Goal: Transaction & Acquisition: Purchase product/service

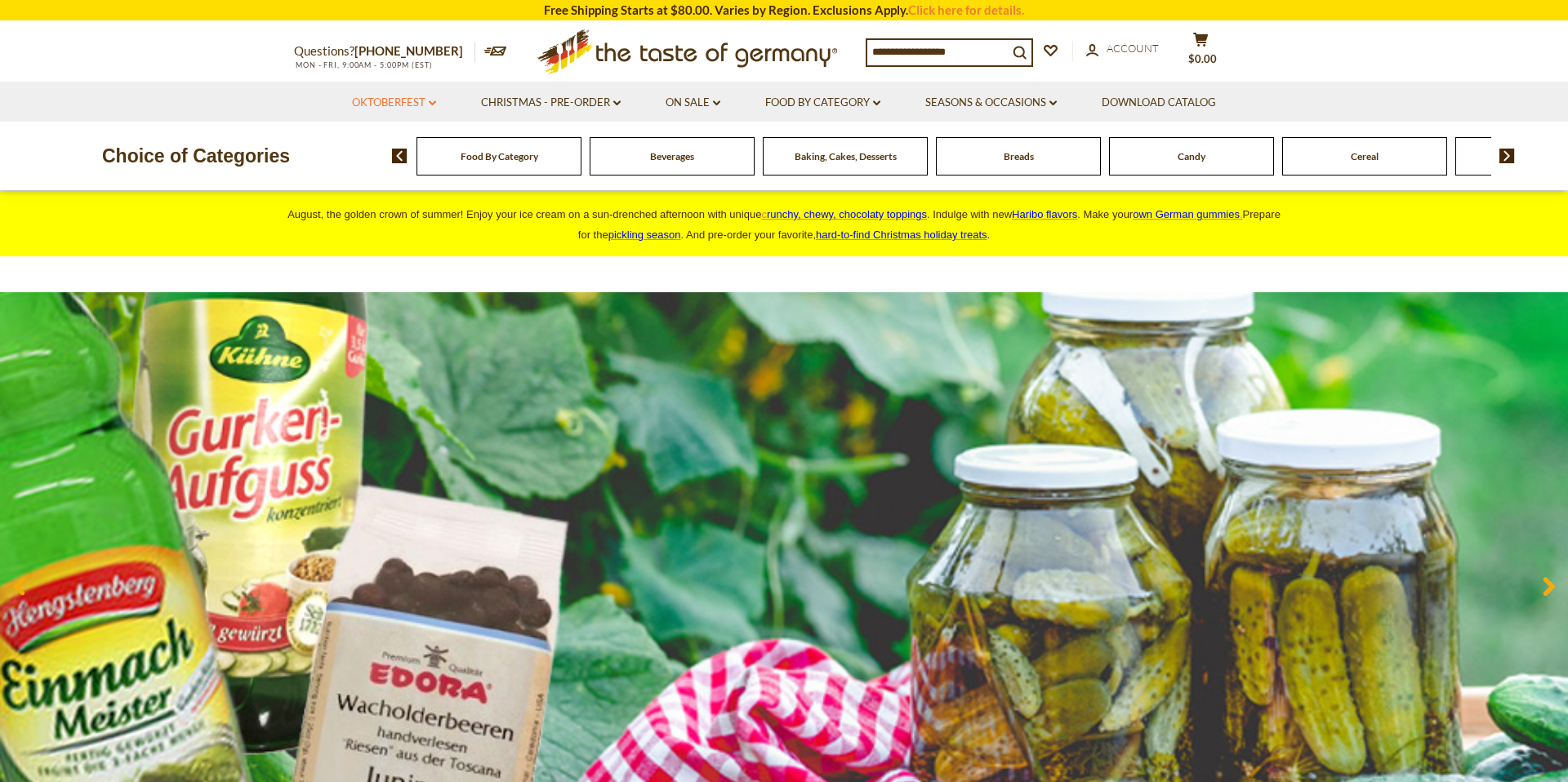
scroll to position [2, 0]
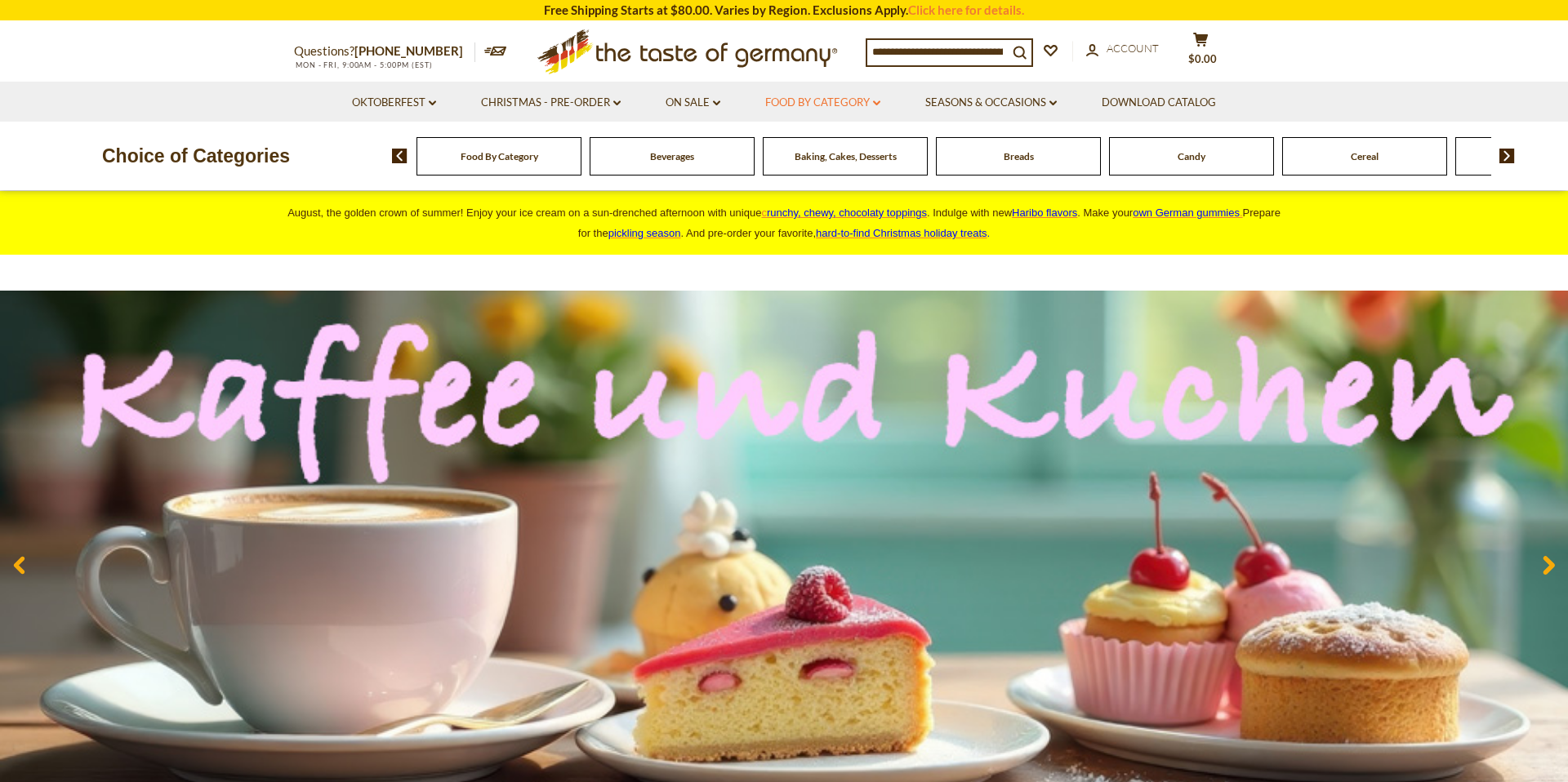
click at [842, 106] on link "Food By Category dropdown_arrow" at bounding box center [823, 102] width 115 height 18
click at [840, 104] on link "Food By Category dropdown_arrow" at bounding box center [823, 102] width 115 height 18
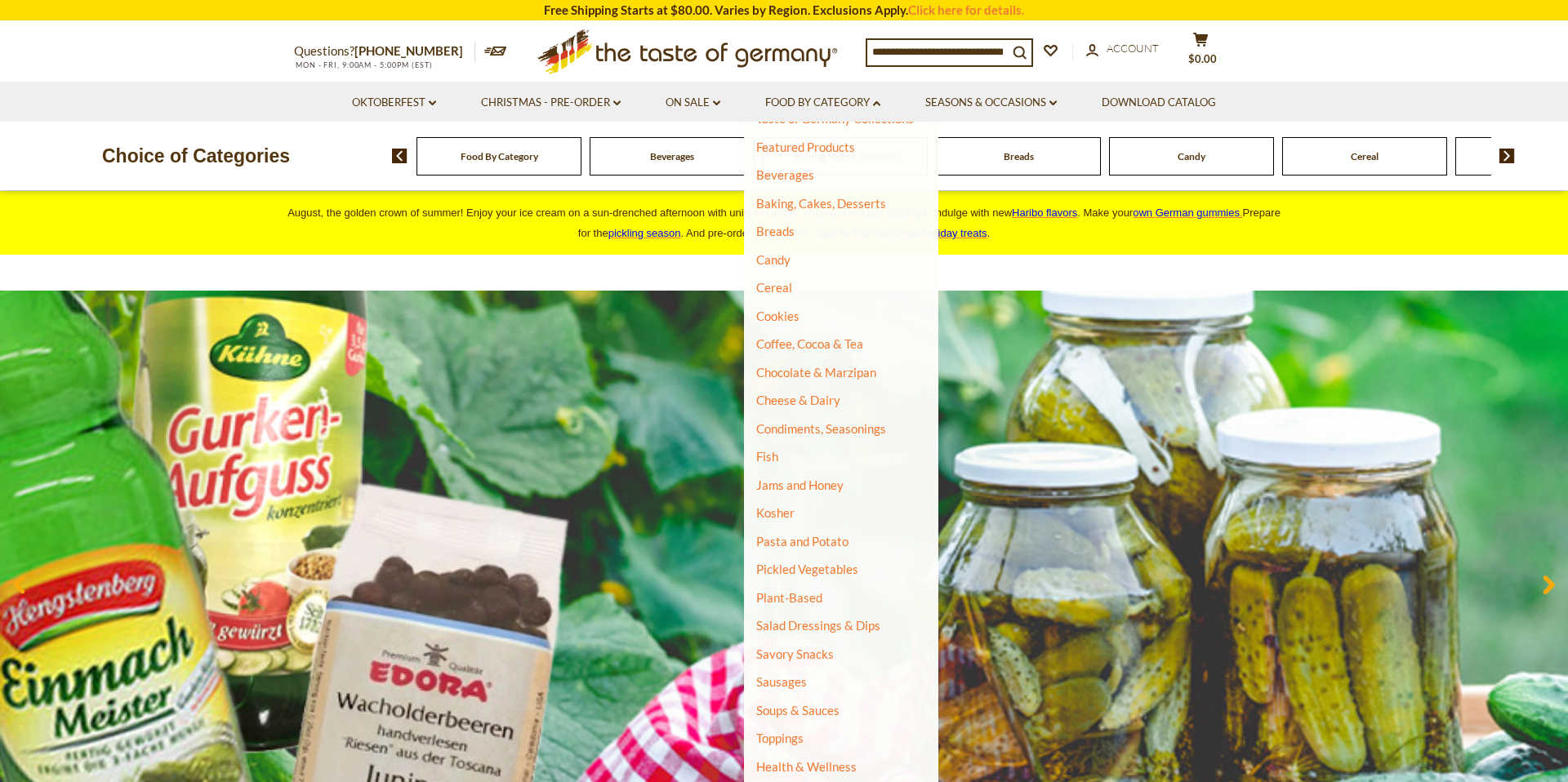
scroll to position [95, 0]
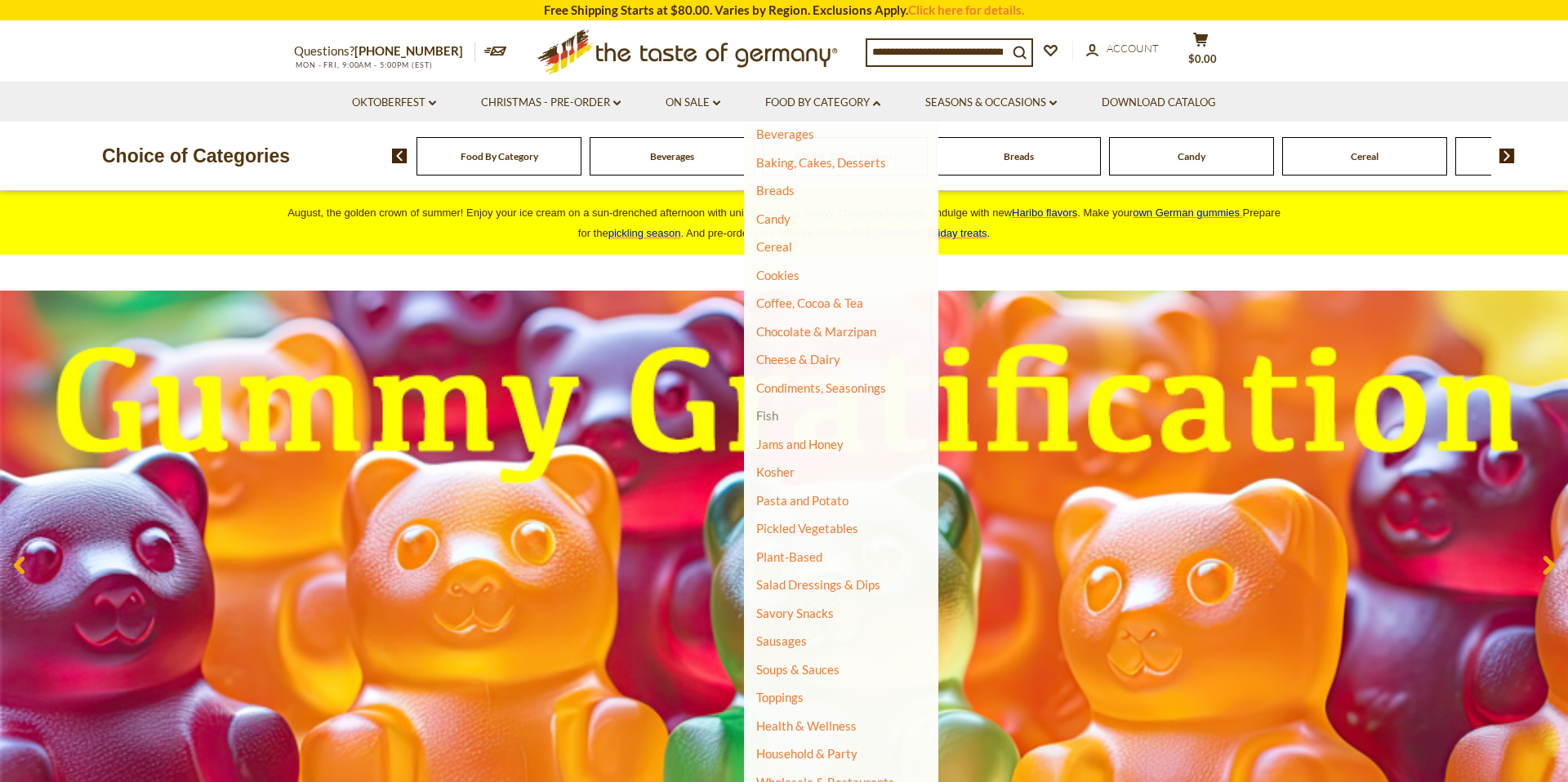
click at [773, 418] on link "Fish" at bounding box center [767, 415] width 22 height 15
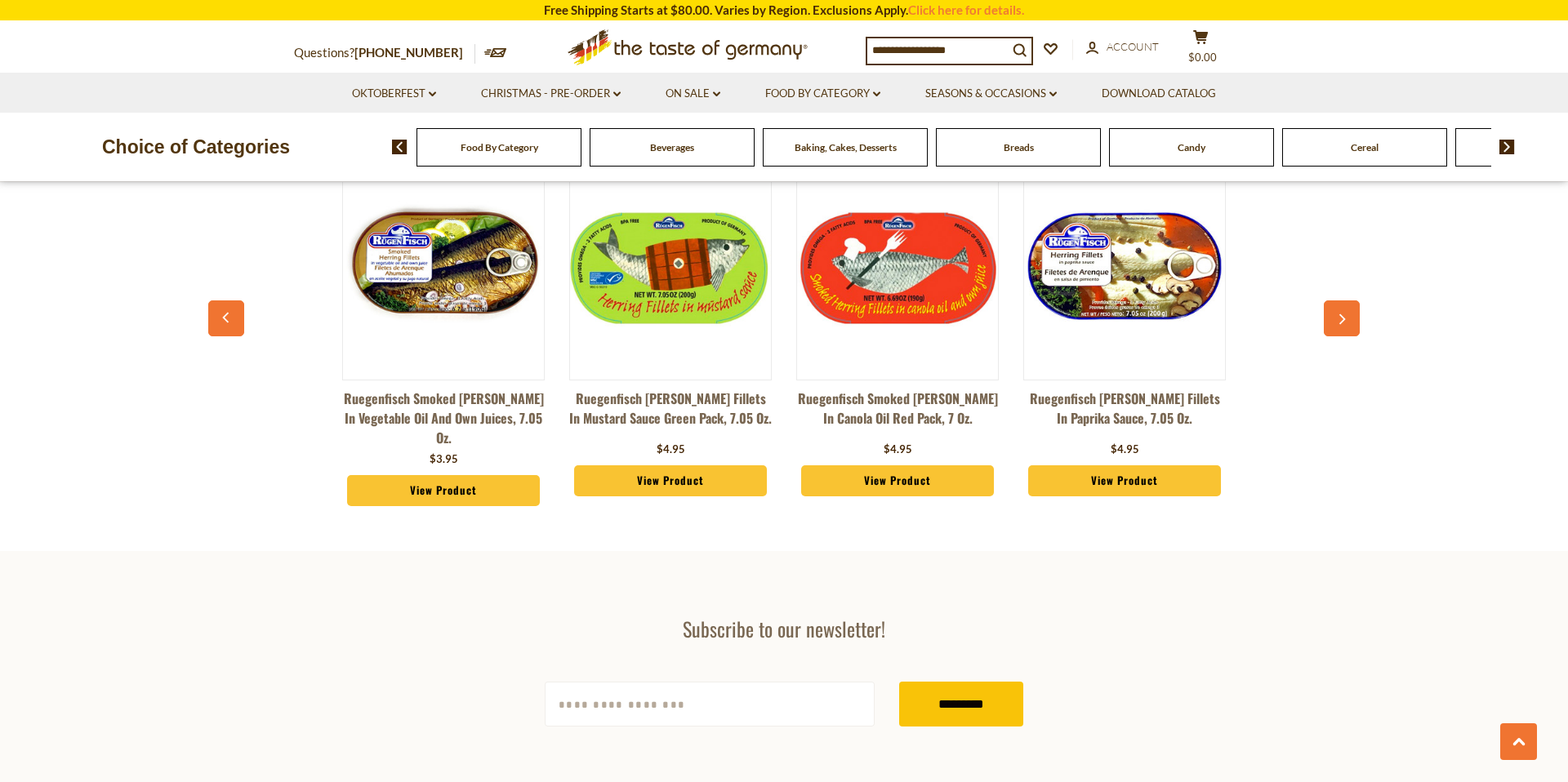
scroll to position [4480, 0]
